Goal: Information Seeking & Learning: Learn about a topic

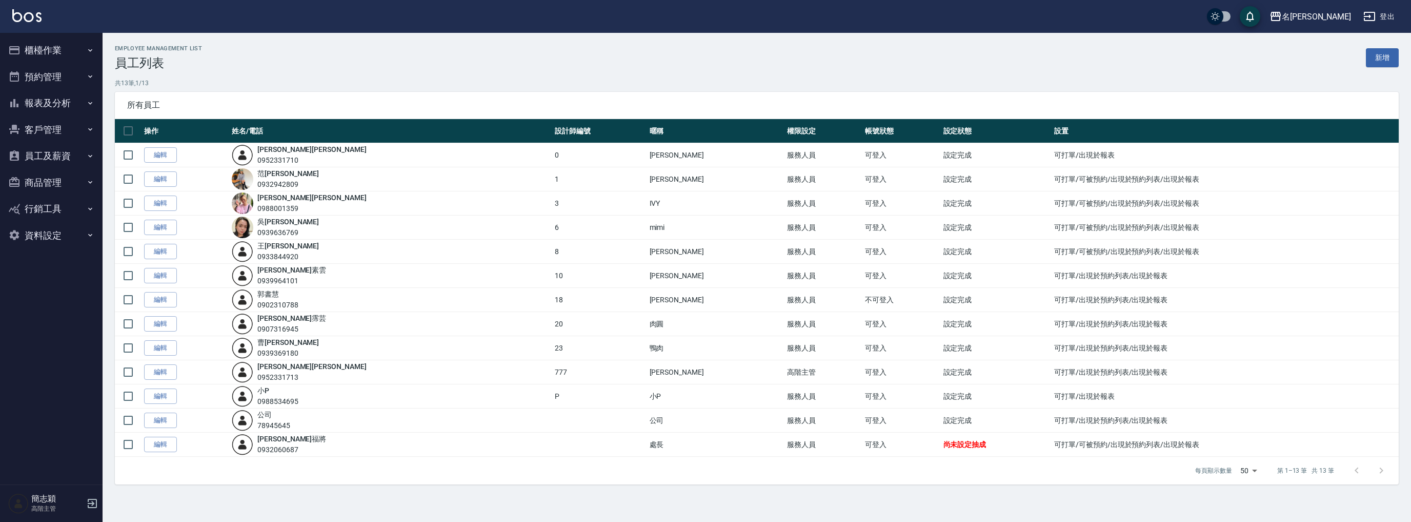
click at [59, 101] on button "報表及分析" at bounding box center [51, 103] width 94 height 27
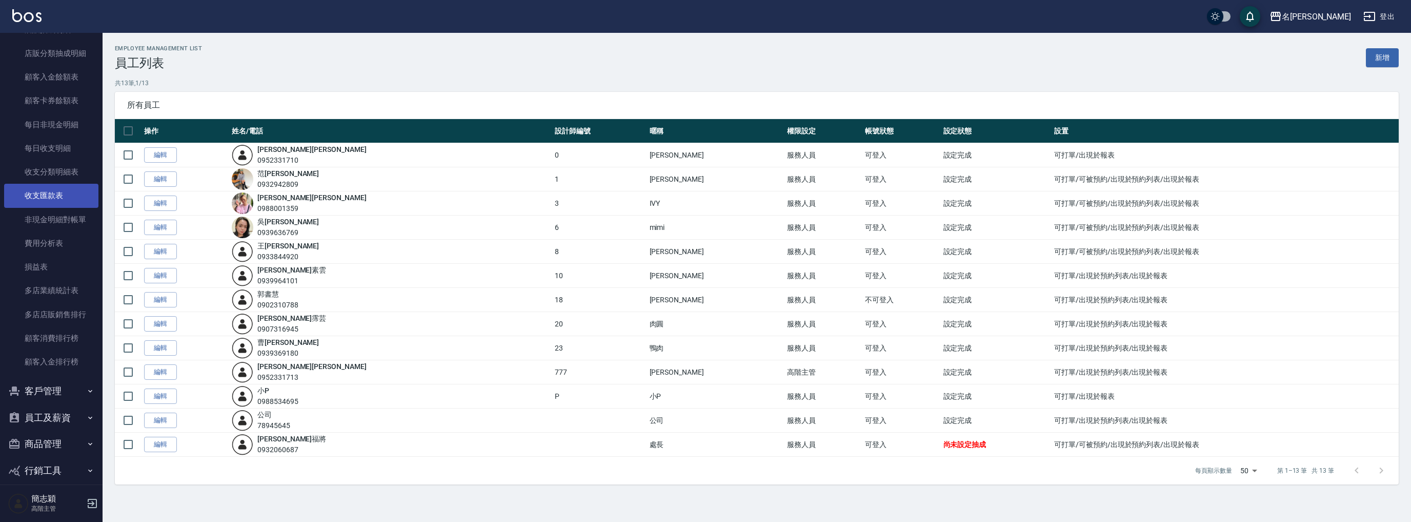
scroll to position [804, 0]
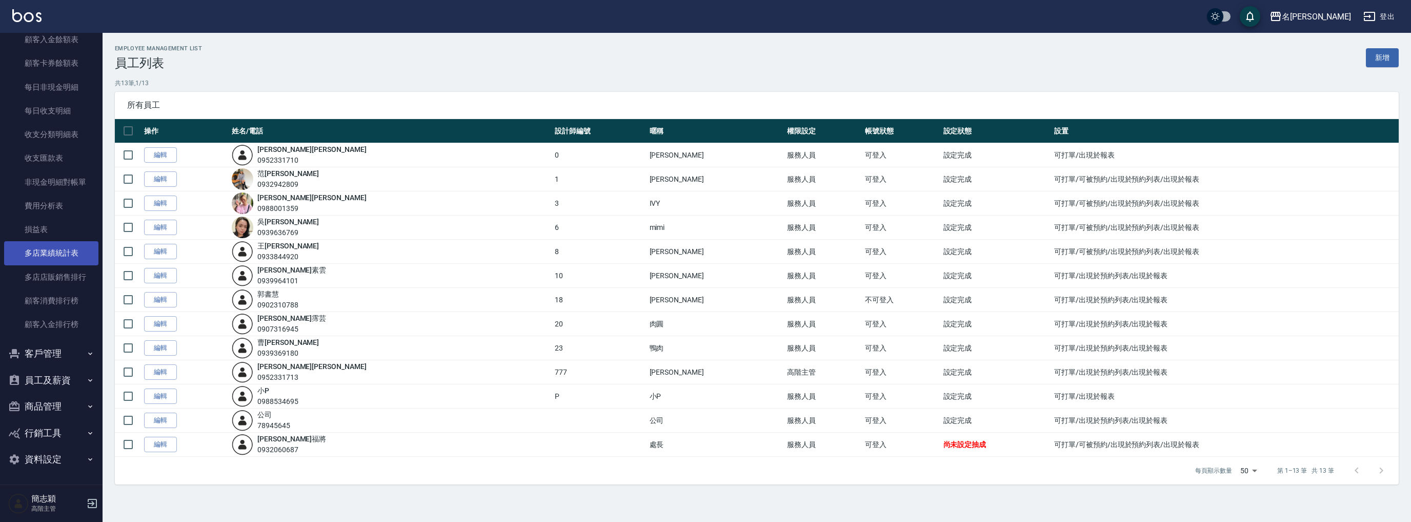
click at [64, 250] on link "多店業績統計表" at bounding box center [51, 253] width 94 height 24
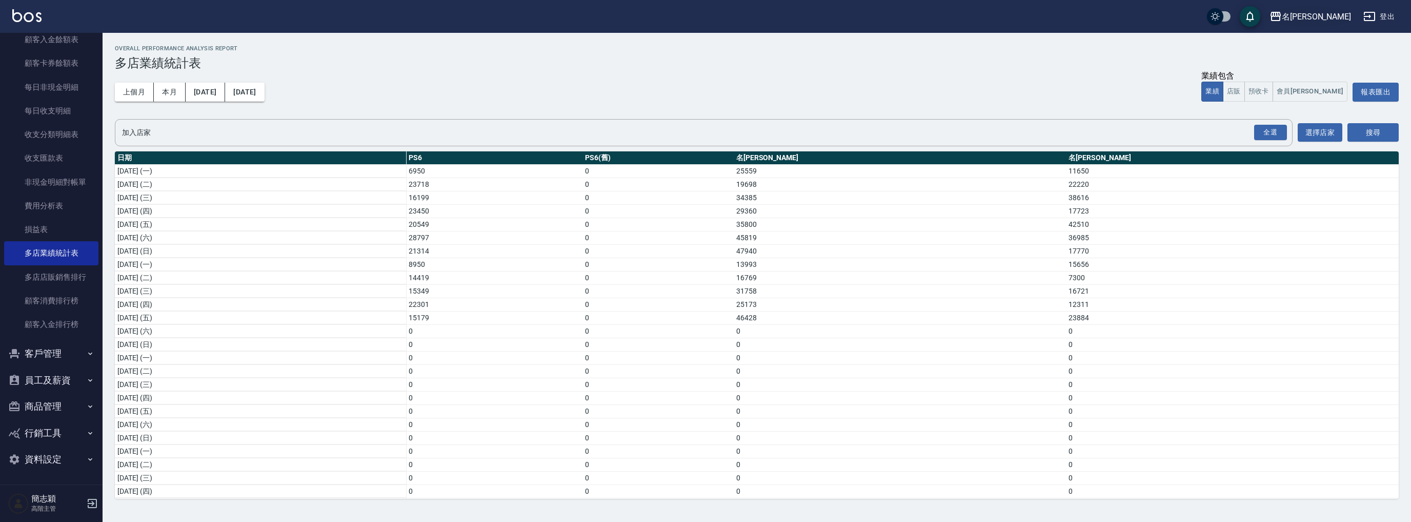
click at [1322, 21] on div "名[PERSON_NAME]" at bounding box center [1316, 16] width 69 height 13
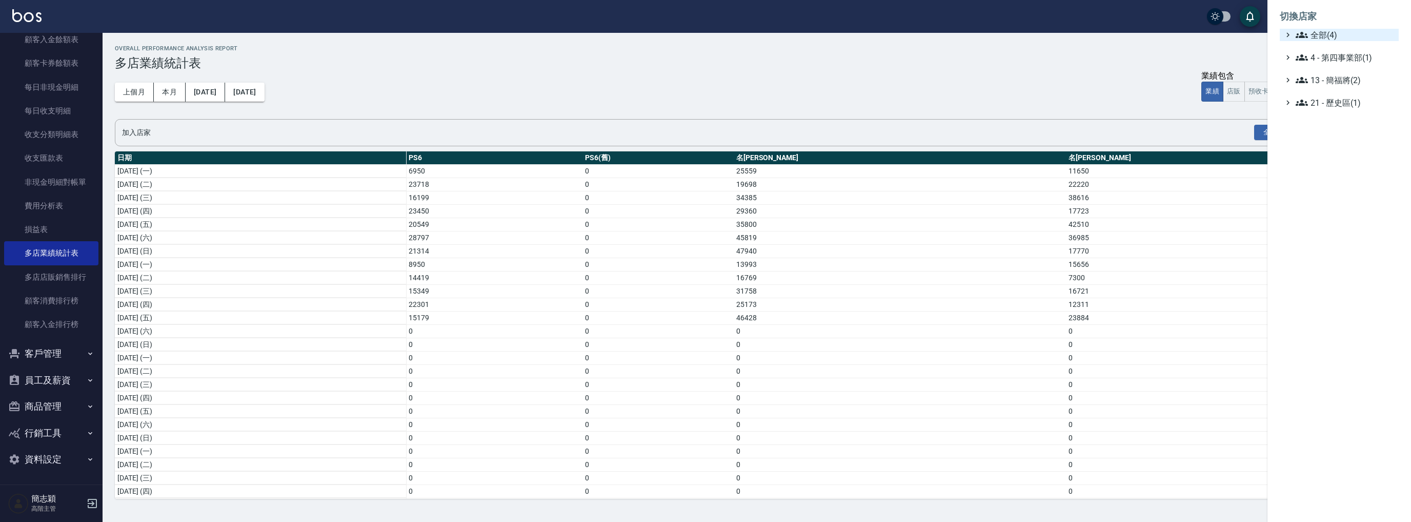
click at [1317, 35] on span "全部(4)" at bounding box center [1345, 35] width 99 height 12
click at [1313, 50] on span "PS6" at bounding box center [1345, 47] width 101 height 12
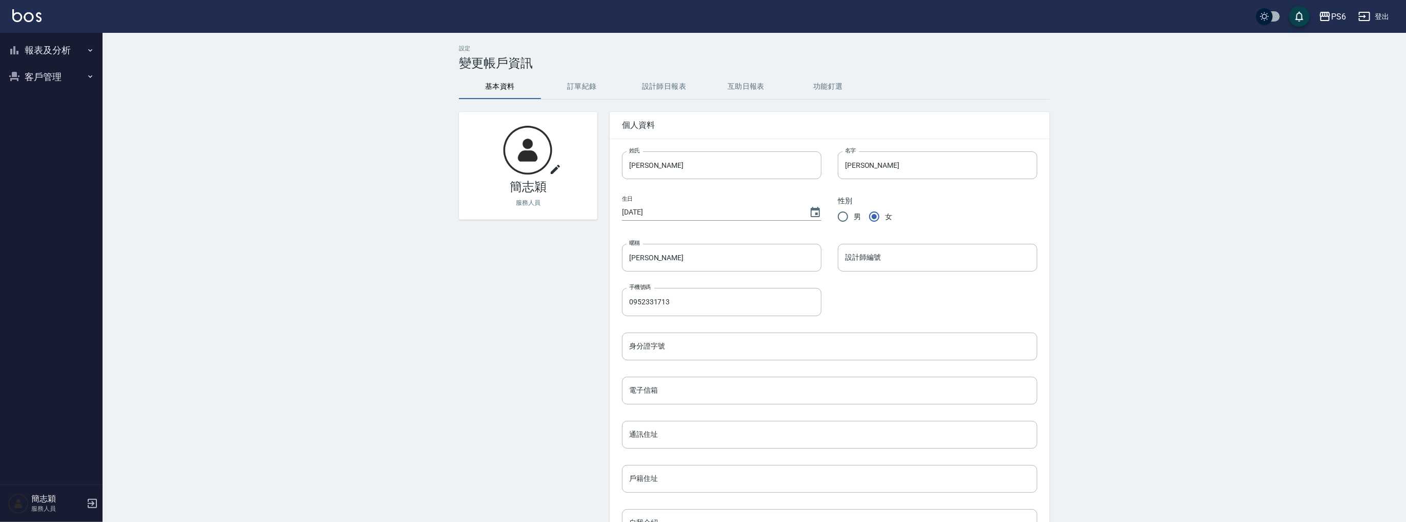
click at [45, 47] on button "報表及分析" at bounding box center [51, 50] width 94 height 27
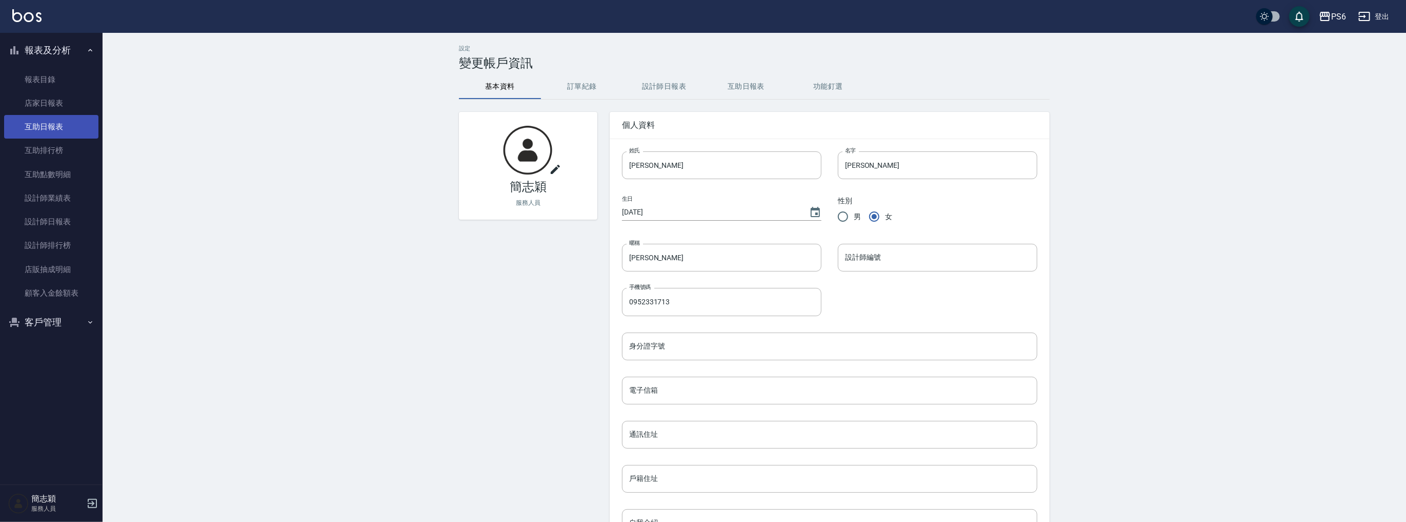
click at [61, 128] on link "互助日報表" at bounding box center [51, 127] width 94 height 24
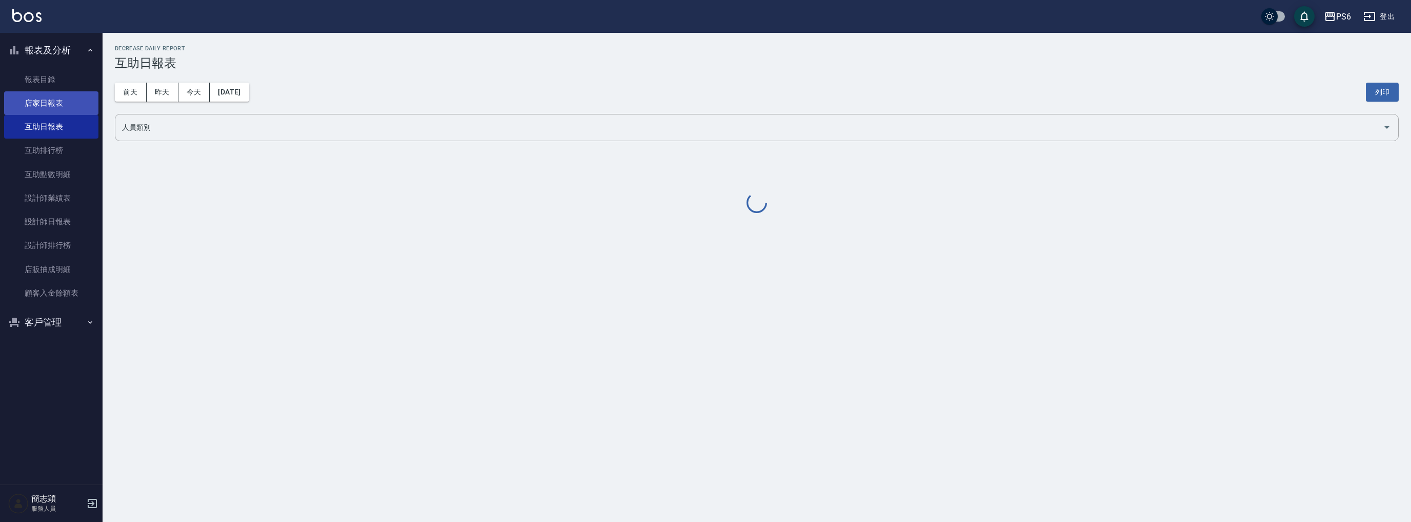
click at [61, 101] on link "店家日報表" at bounding box center [51, 103] width 94 height 24
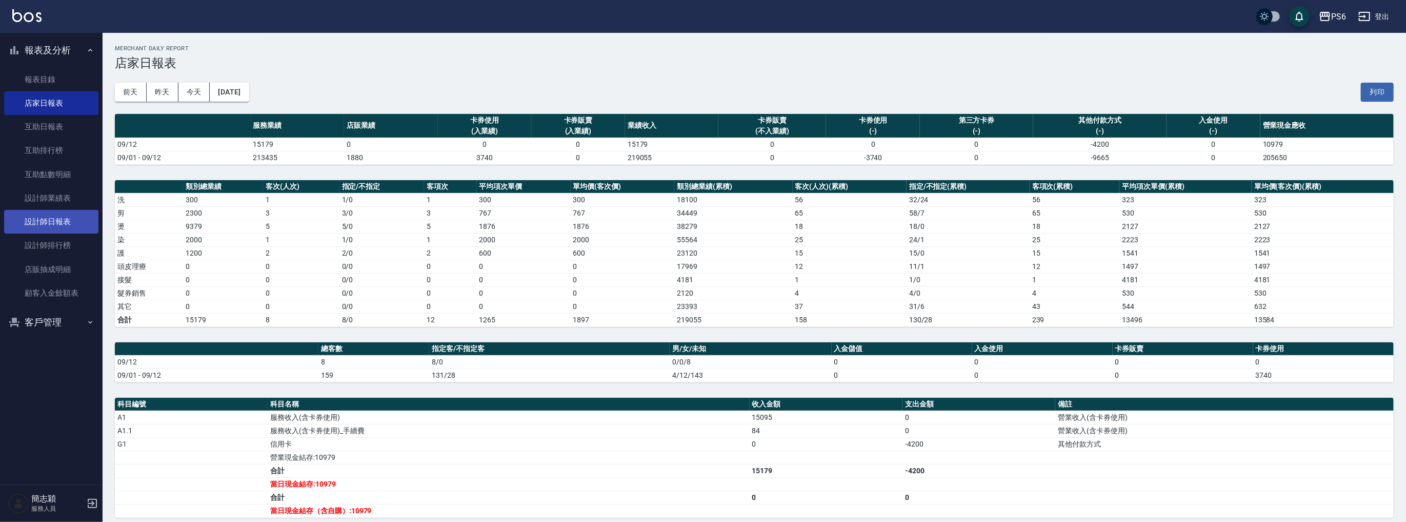
click at [62, 229] on link "設計師日報表" at bounding box center [51, 222] width 94 height 24
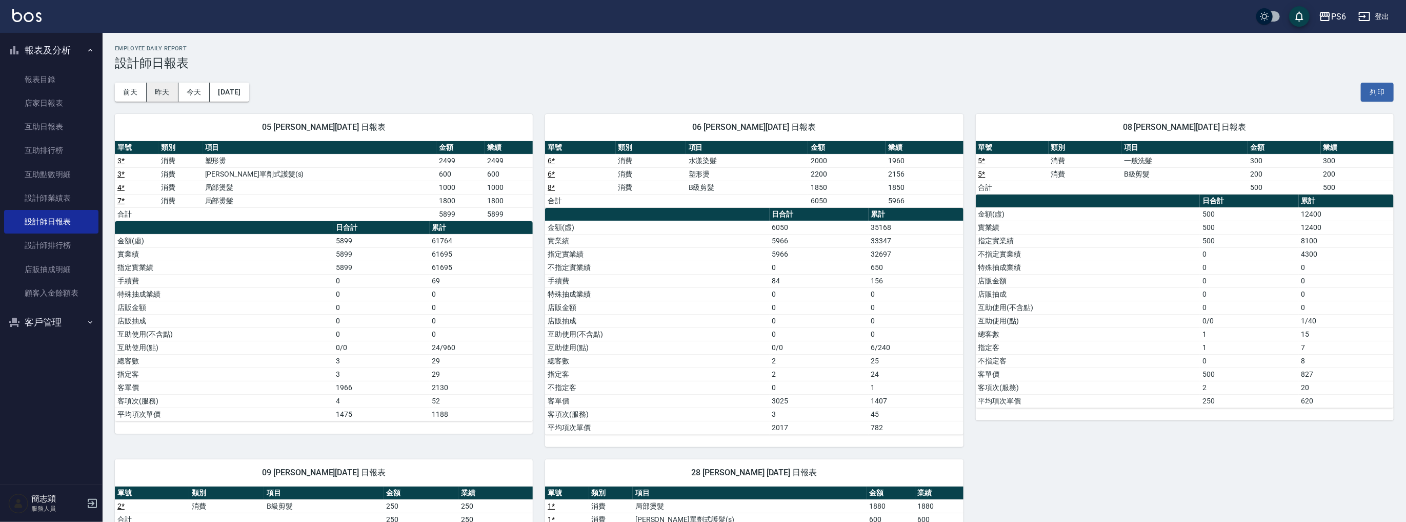
click at [162, 94] on button "昨天" at bounding box center [163, 92] width 32 height 19
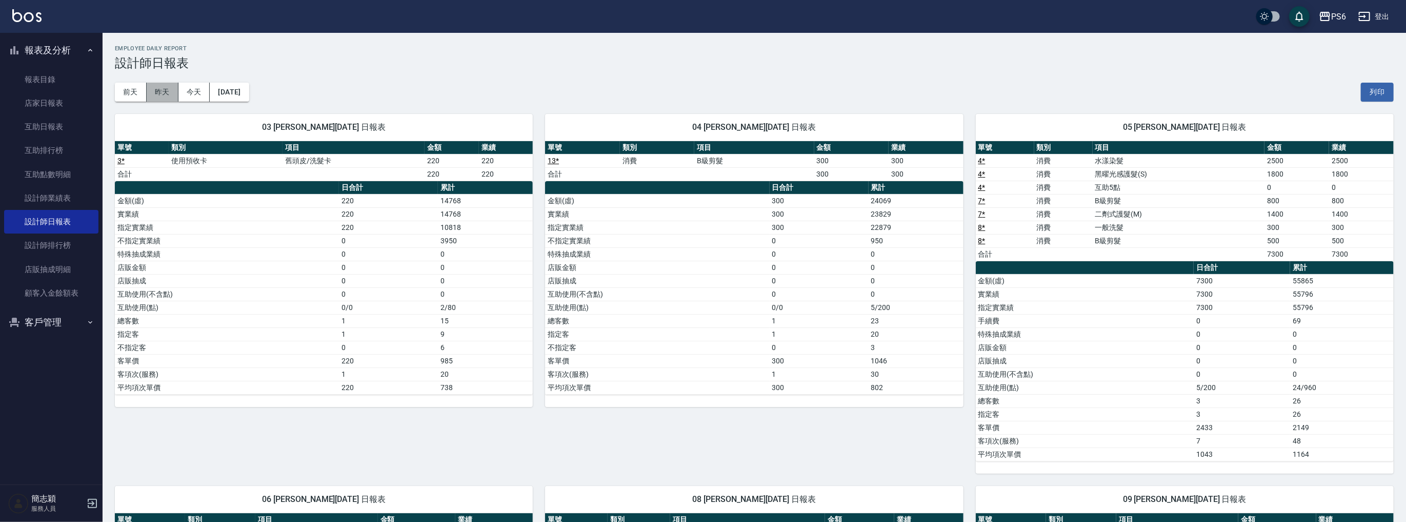
click at [156, 92] on button "昨天" at bounding box center [163, 92] width 32 height 19
click at [131, 92] on button "前天" at bounding box center [131, 92] width 32 height 19
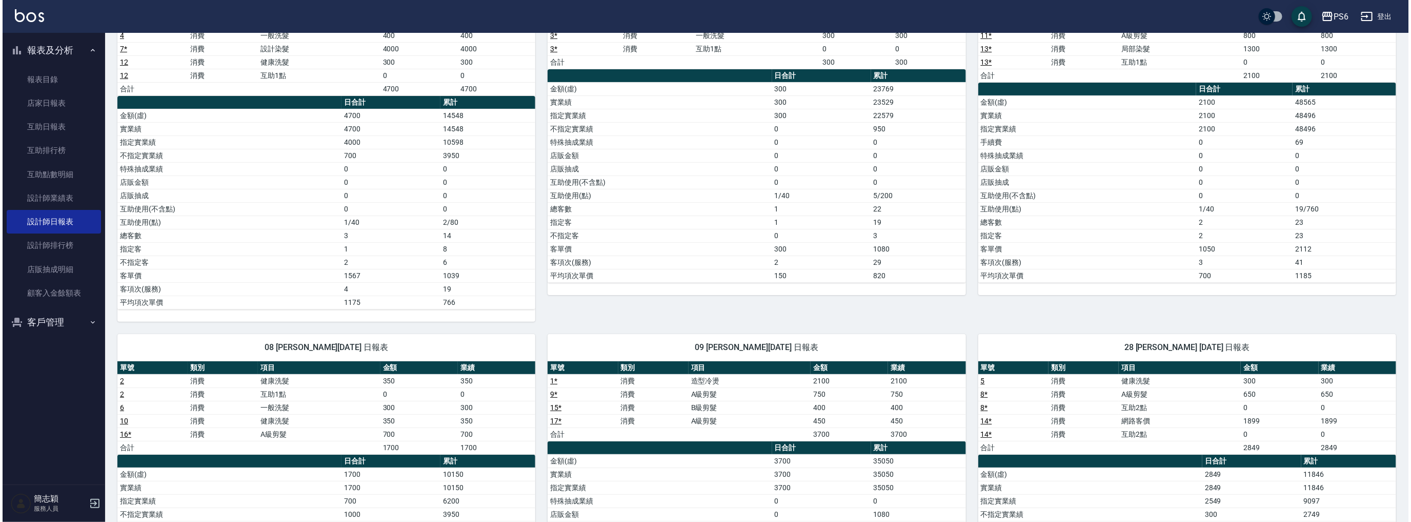
scroll to position [304, 0]
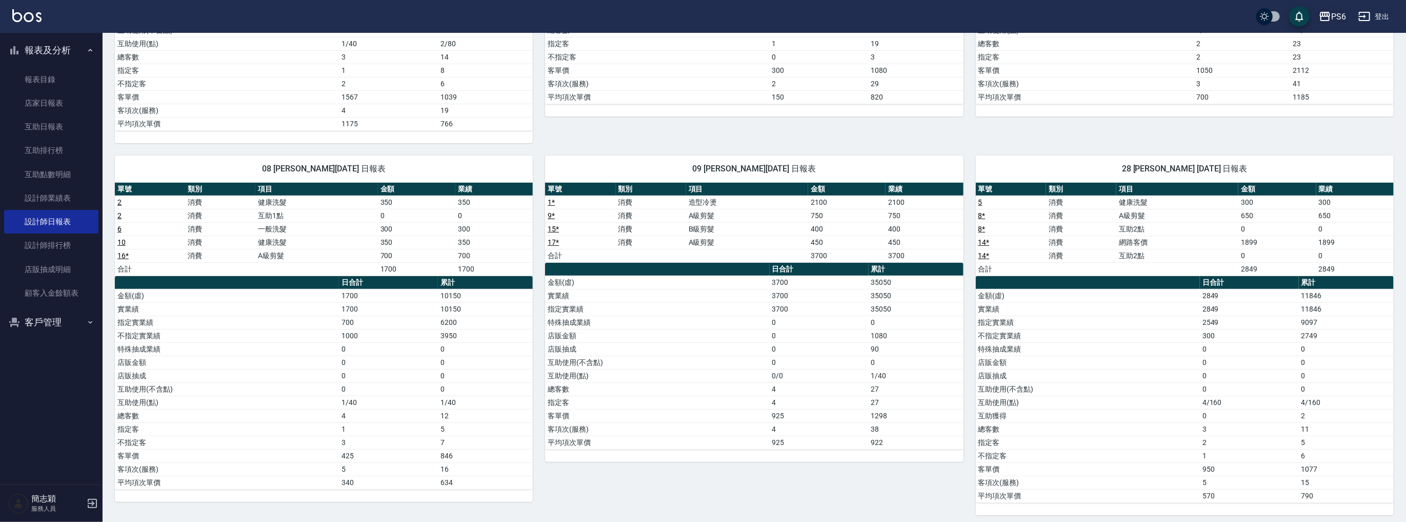
click at [1346, 18] on div "PS6" at bounding box center [1338, 16] width 15 height 13
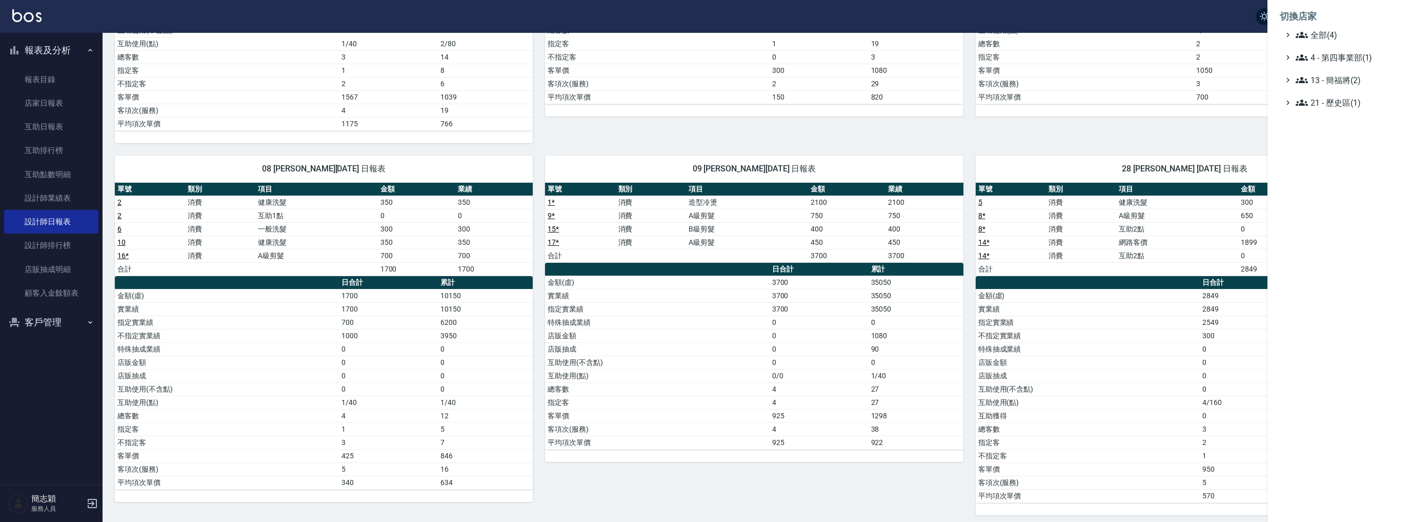
click at [1333, 28] on li "切換店家" at bounding box center [1339, 16] width 119 height 25
click at [1330, 32] on span "全部(4)" at bounding box center [1345, 35] width 99 height 12
click at [1325, 101] on span "名[PERSON_NAME]" at bounding box center [1345, 99] width 101 height 12
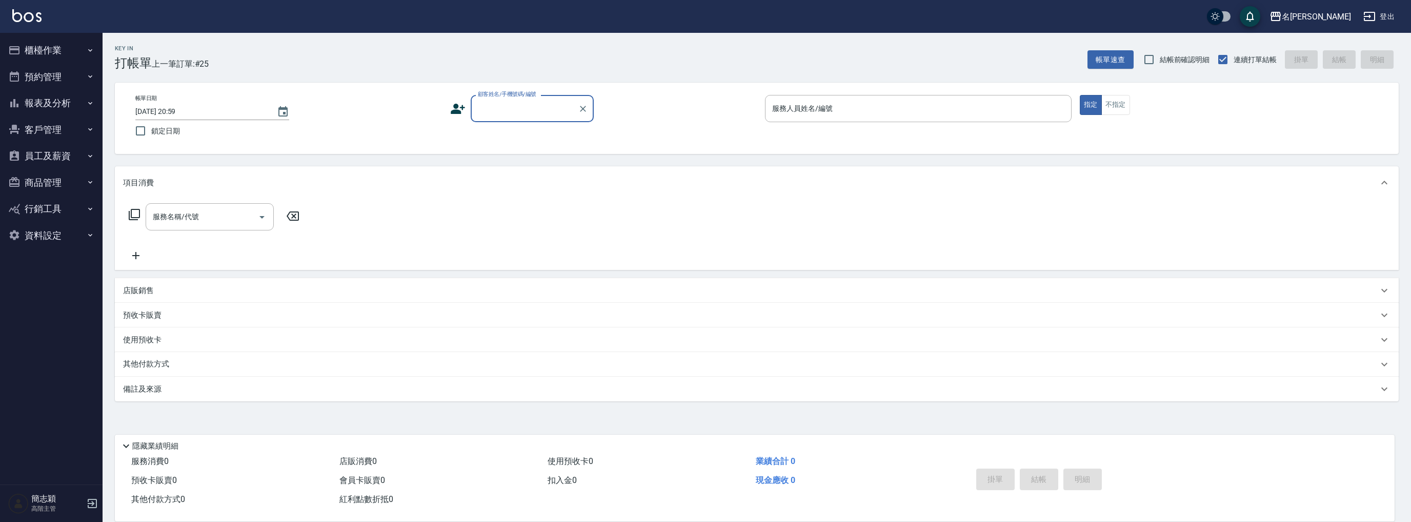
click at [52, 104] on button "報表及分析" at bounding box center [51, 103] width 94 height 27
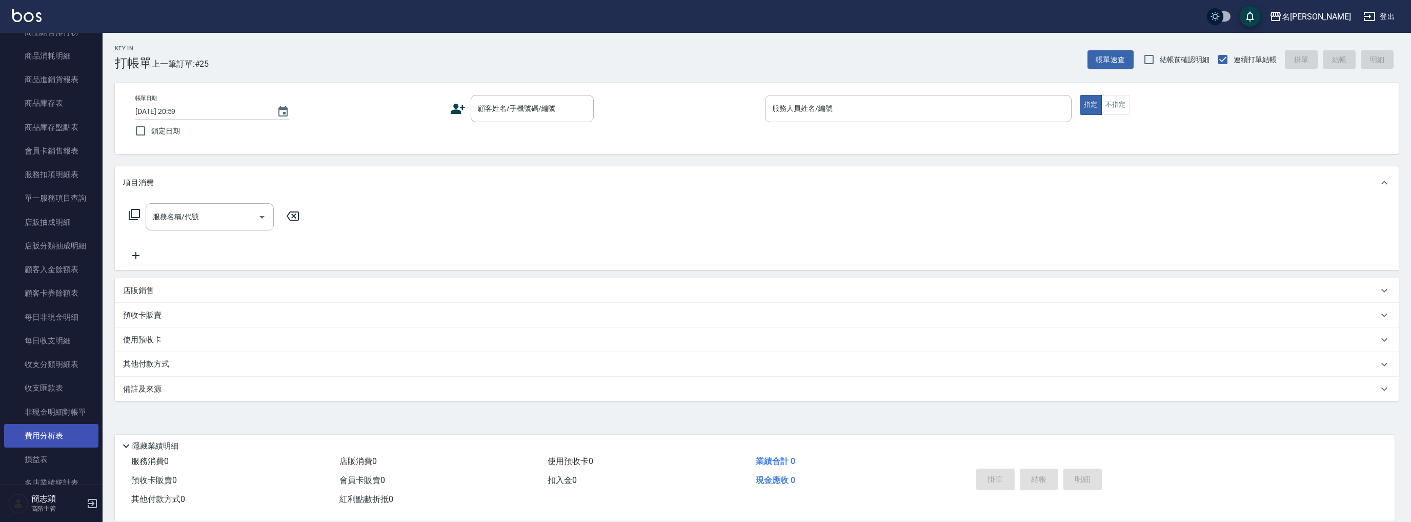
scroll to position [804, 0]
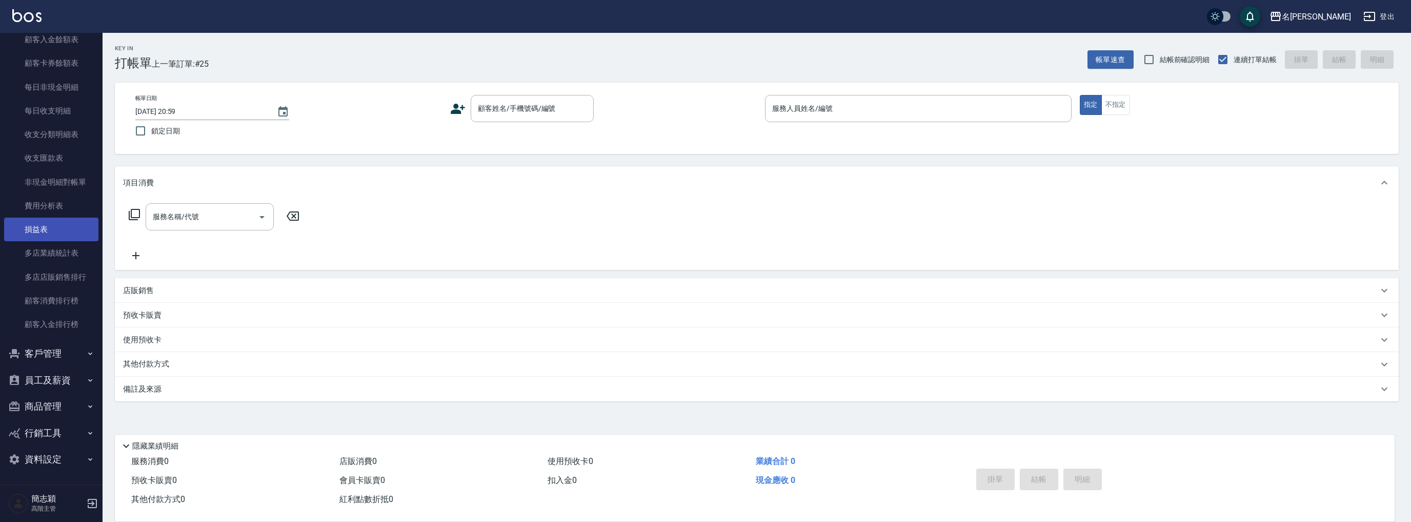
click at [65, 238] on link "損益表" at bounding box center [51, 229] width 94 height 24
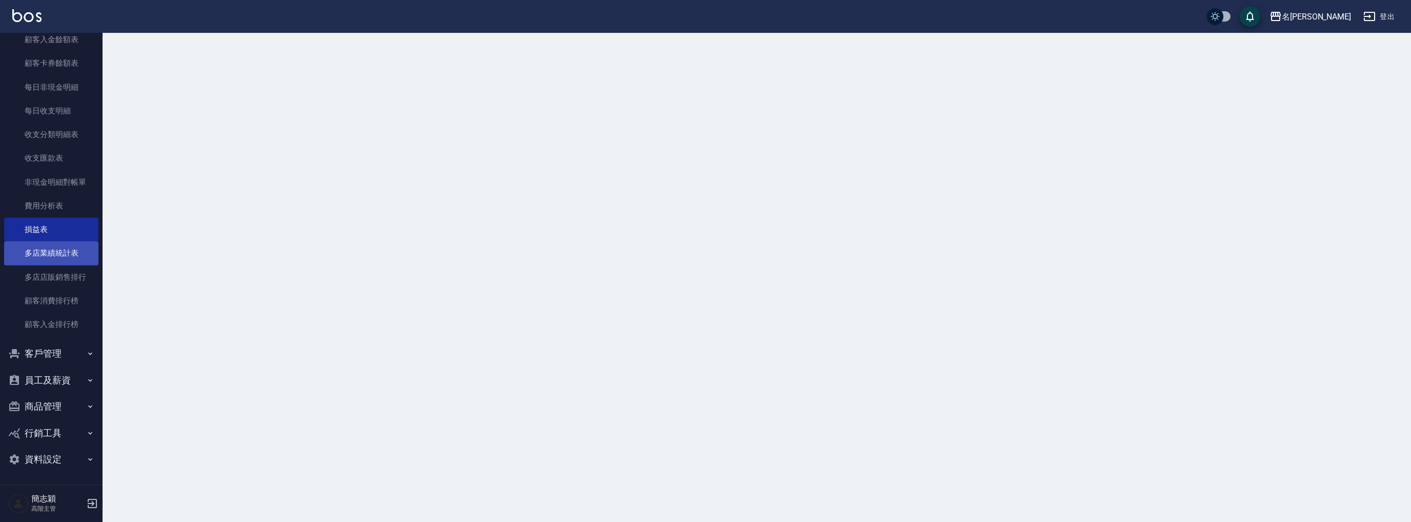
click at [62, 249] on link "多店業績統計表" at bounding box center [51, 253] width 94 height 24
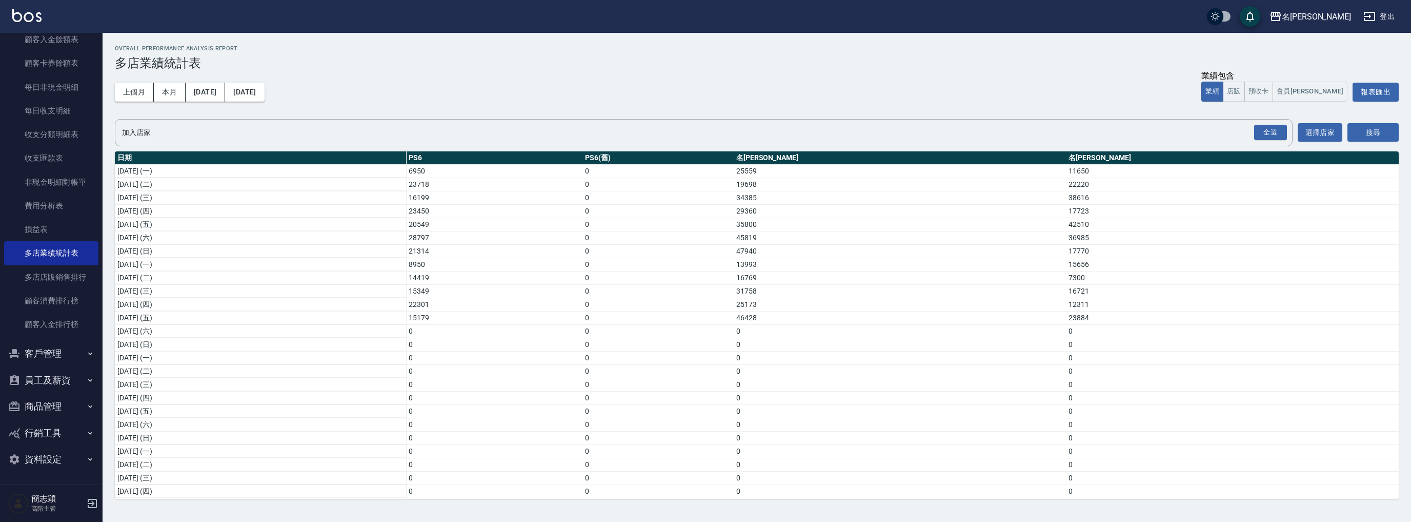
scroll to position [122, 0]
